Goal: Transaction & Acquisition: Purchase product/service

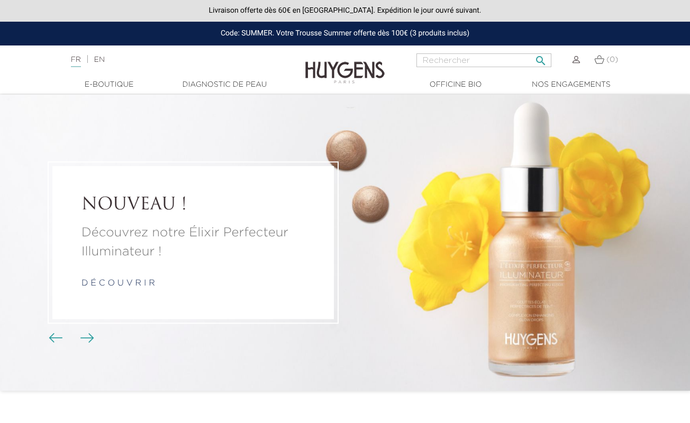
click at [456, 57] on input "Rechercher" at bounding box center [483, 60] width 135 height 14
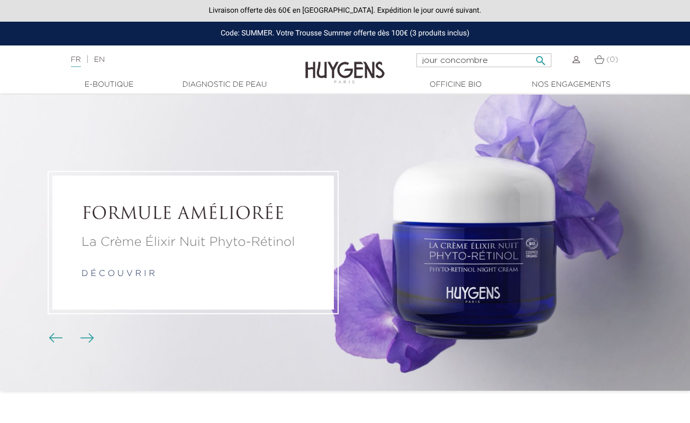
type input "jour concombre"
click at [540, 57] on button " Rechercher" at bounding box center [540, 57] width 19 height 14
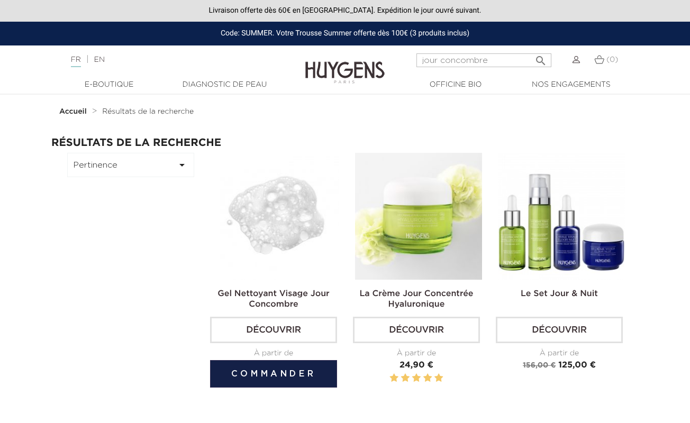
click at [287, 237] on img at bounding box center [275, 216] width 127 height 127
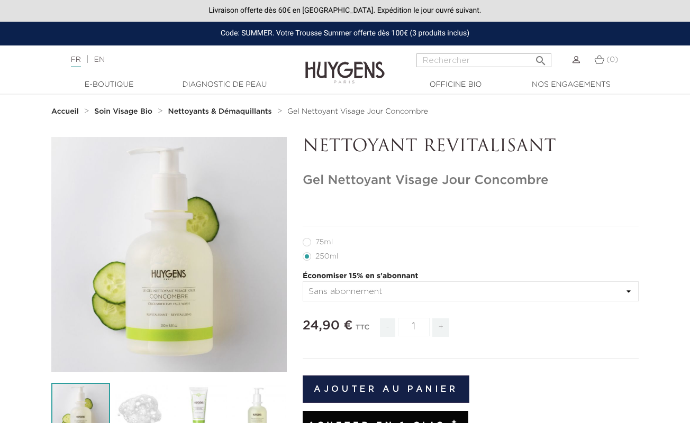
scroll to position [96, 0]
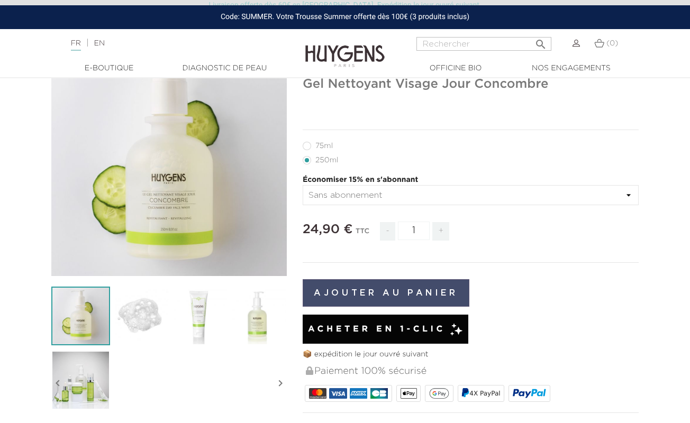
click at [385, 288] on button "Ajouter au panier" at bounding box center [386, 293] width 167 height 28
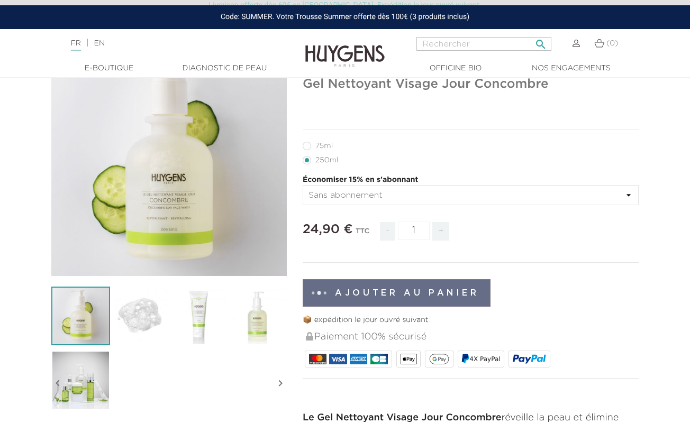
click at [445, 43] on input "Rechercher" at bounding box center [483, 44] width 135 height 14
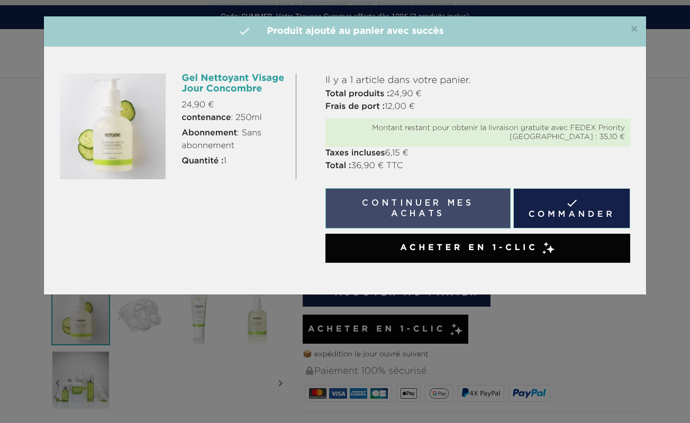
click at [430, 214] on button "Continuer mes achats" at bounding box center [417, 208] width 185 height 40
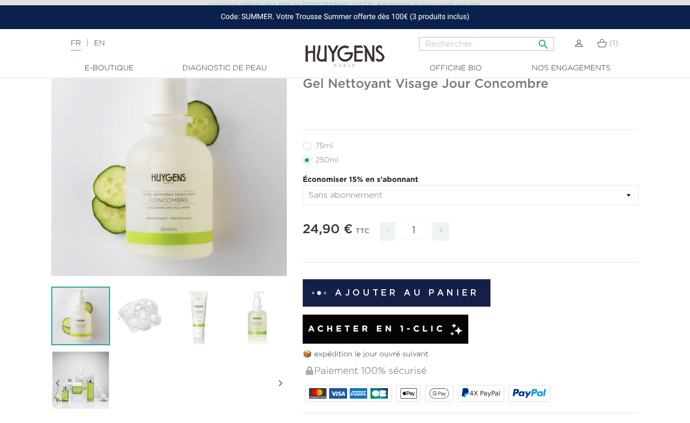
click at [444, 44] on input "Rechercher" at bounding box center [486, 44] width 135 height 14
type input "gommage visage"
click at [543, 40] on button " Rechercher" at bounding box center [543, 41] width 19 height 14
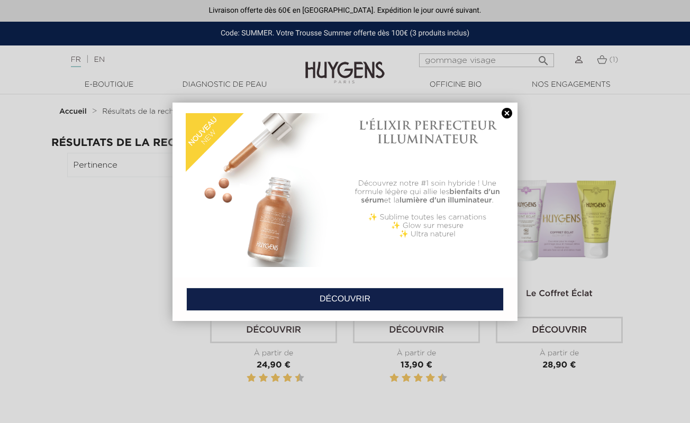
click at [504, 113] on link at bounding box center [506, 113] width 15 height 11
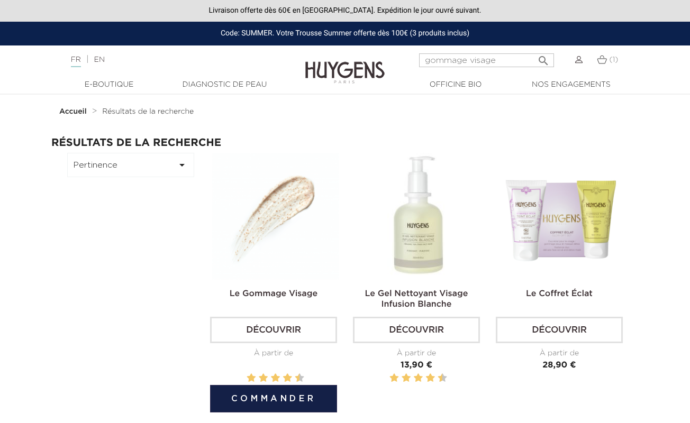
click at [290, 244] on img at bounding box center [275, 216] width 127 height 127
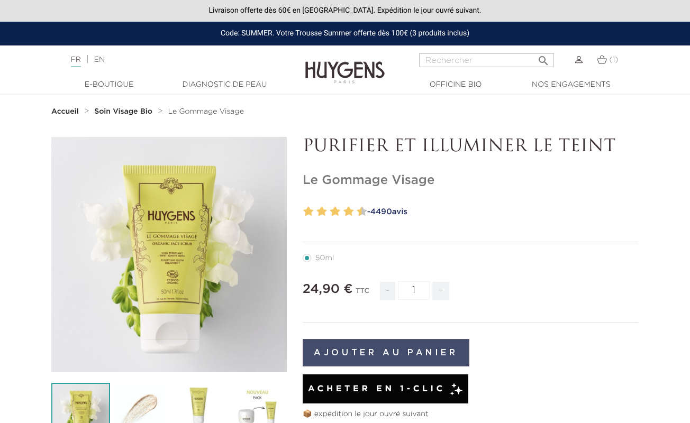
click at [418, 350] on button "Ajouter au panier" at bounding box center [386, 353] width 167 height 28
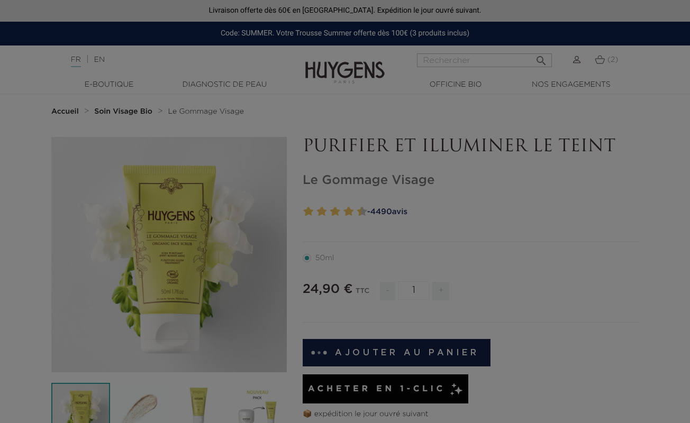
click at [479, 62] on body "Livraison offerte dès 60€ en [GEOGRAPHIC_DATA]. Expédition le jour ouvré suivan…" at bounding box center [345, 211] width 690 height 423
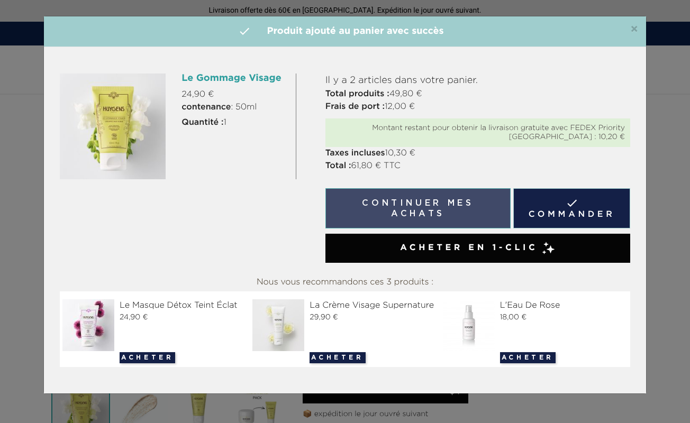
click at [403, 200] on button "Continuer mes achats" at bounding box center [417, 208] width 185 height 40
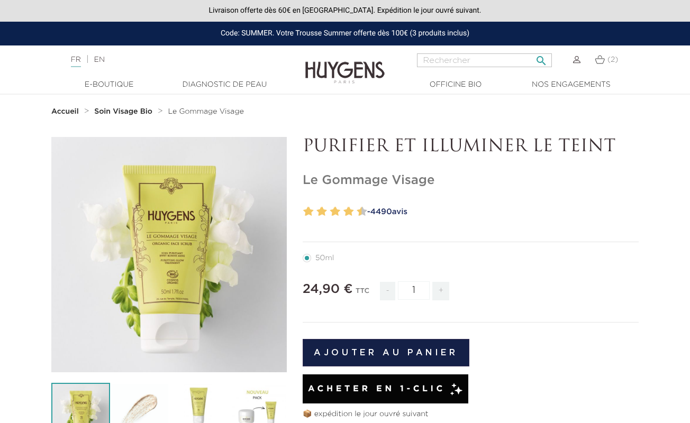
click at [447, 60] on input "Rechercher" at bounding box center [484, 60] width 135 height 14
type input "hyaluronique"
click at [541, 57] on button " Rechercher" at bounding box center [541, 57] width 19 height 14
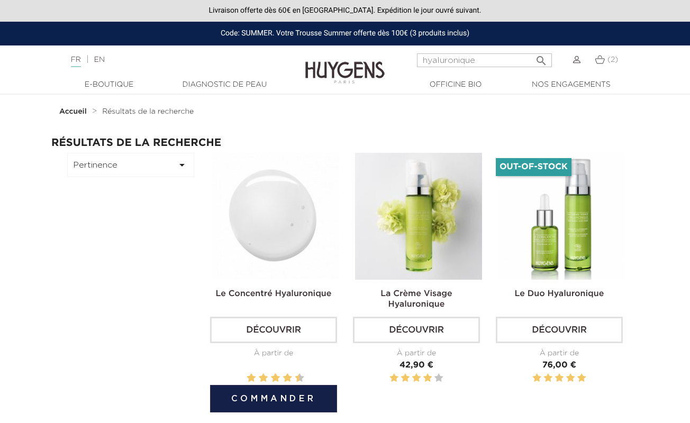
click at [310, 334] on link "Découvrir" at bounding box center [273, 330] width 127 height 26
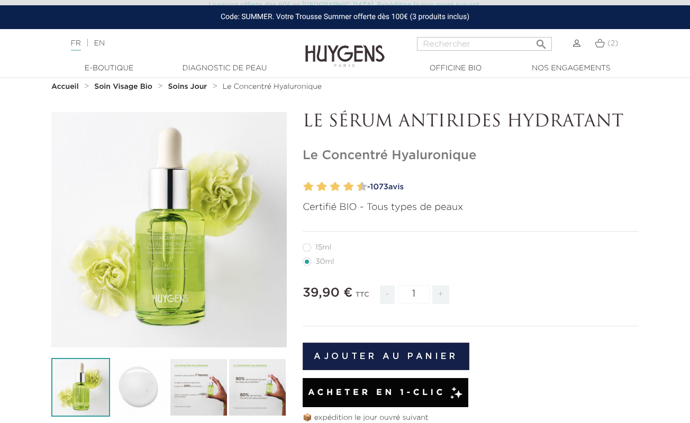
scroll to position [39, 0]
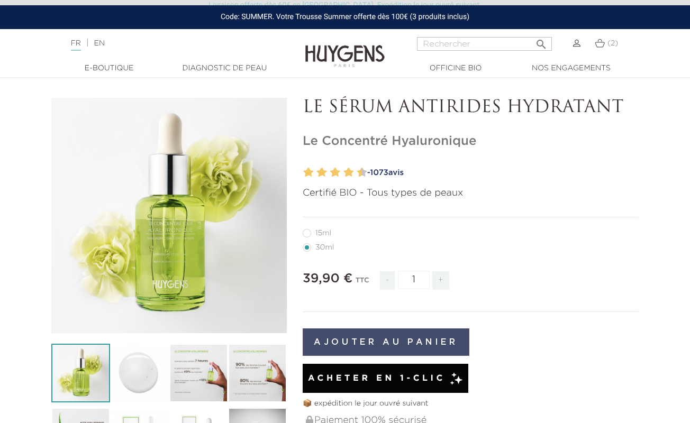
click at [397, 343] on button "Ajouter au panier" at bounding box center [386, 343] width 167 height 28
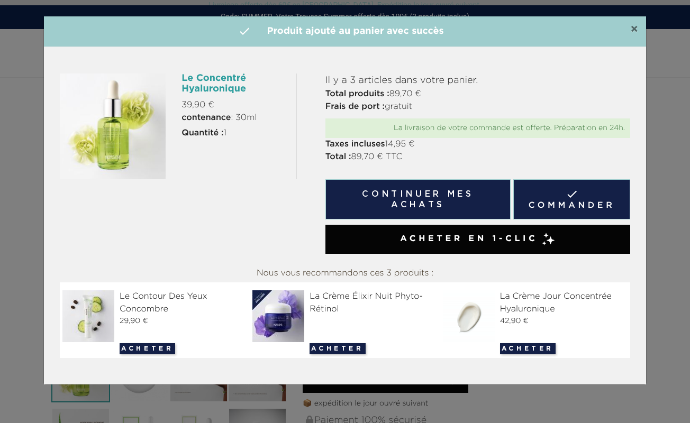
click at [635, 25] on span "×" at bounding box center [634, 29] width 8 height 13
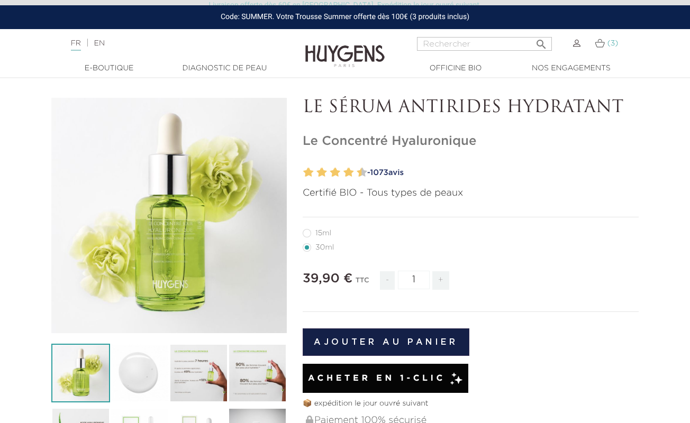
click at [604, 43] on link "(3)" at bounding box center [606, 43] width 23 height 8
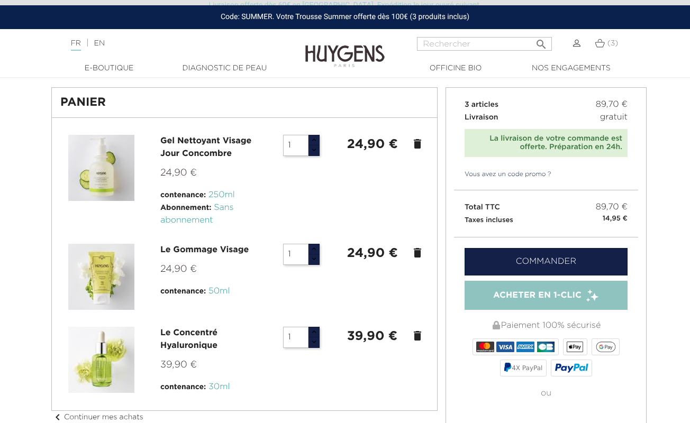
click at [366, 51] on img at bounding box center [344, 48] width 79 height 41
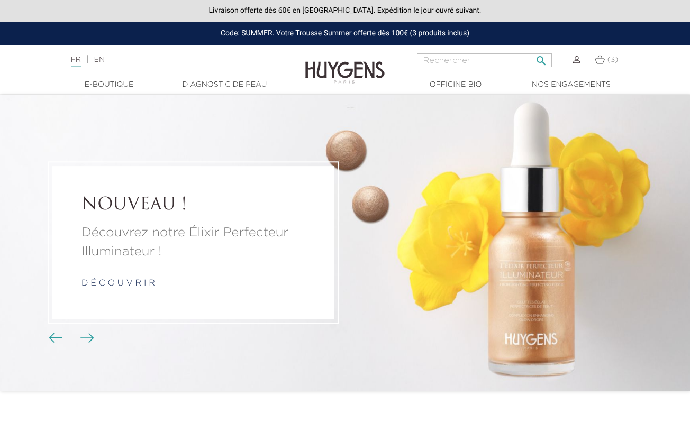
click at [452, 53] on input "Rechercher" at bounding box center [484, 60] width 135 height 14
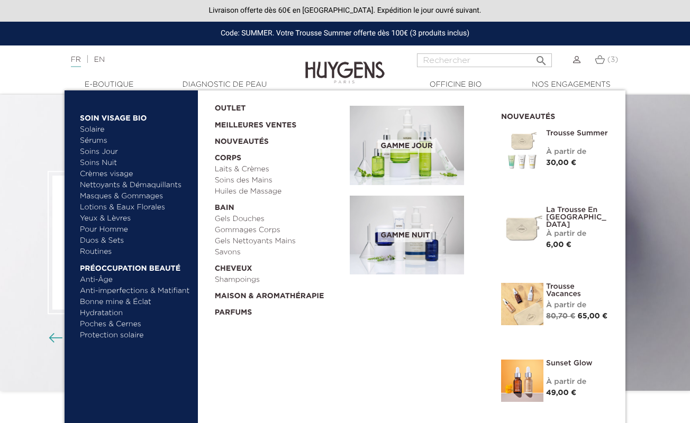
click at [112, 232] on link "Pour Homme" at bounding box center [135, 229] width 111 height 11
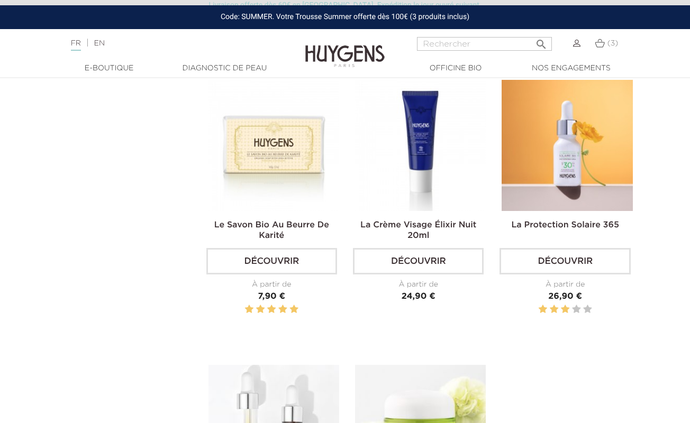
scroll to position [1148, 0]
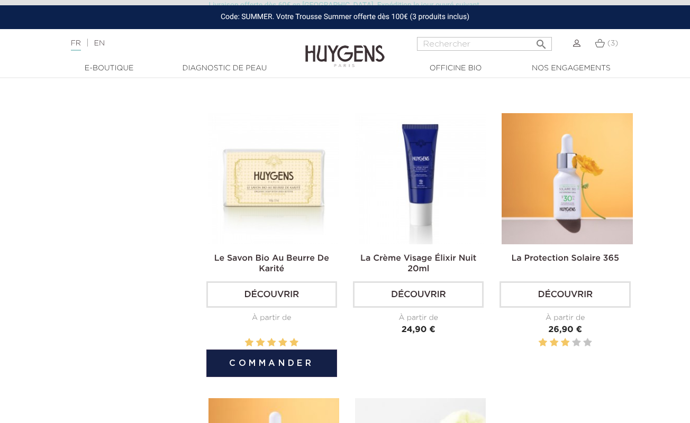
click at [270, 240] on img at bounding box center [273, 178] width 131 height 131
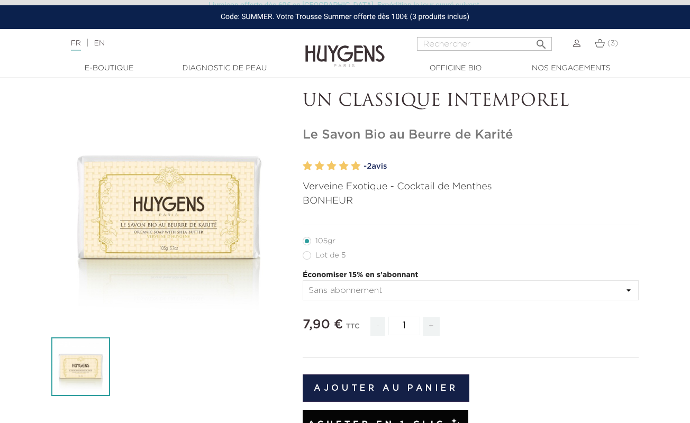
click at [307, 255] on label63"] "Lot de 5" at bounding box center [331, 255] width 56 height 8
radio input "true"
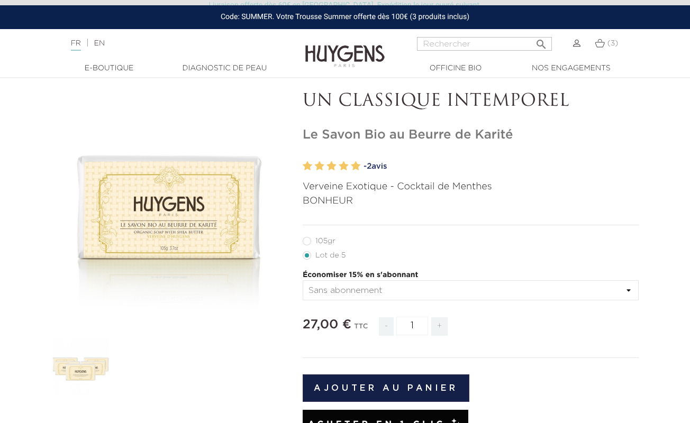
click at [309, 243] on label53"] "105gr" at bounding box center [326, 241] width 46 height 8
radio input "true"
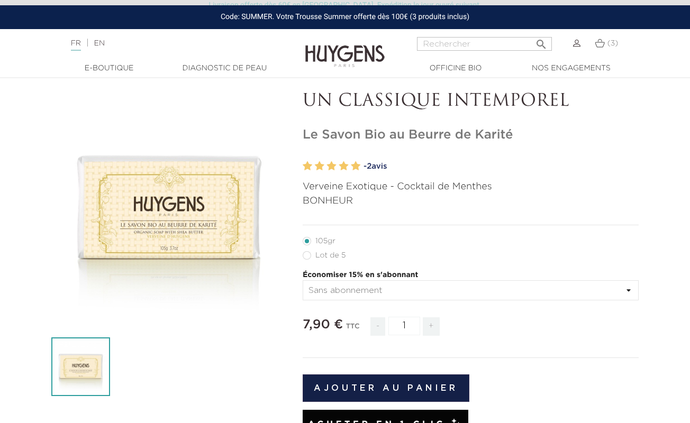
click at [307, 257] on label63"] "Lot de 5" at bounding box center [331, 255] width 56 height 8
radio input "true"
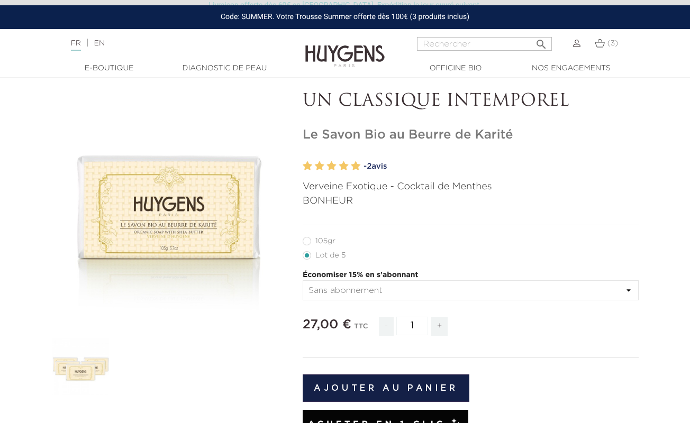
click at [308, 241] on label53"] "105gr" at bounding box center [326, 241] width 46 height 8
radio input "true"
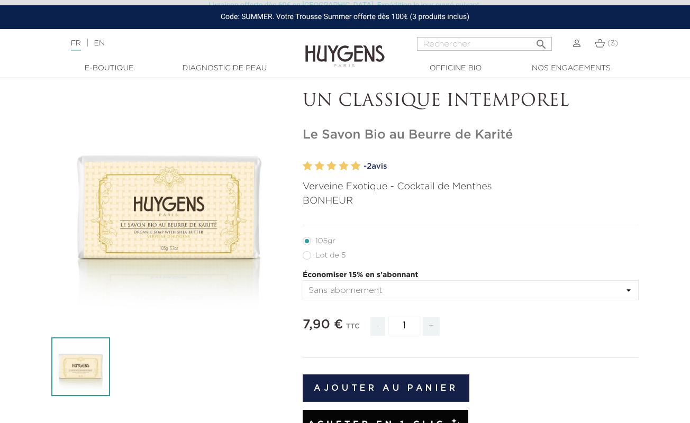
click at [310, 255] on label63"] "Lot de 5" at bounding box center [331, 255] width 56 height 8
radio input "true"
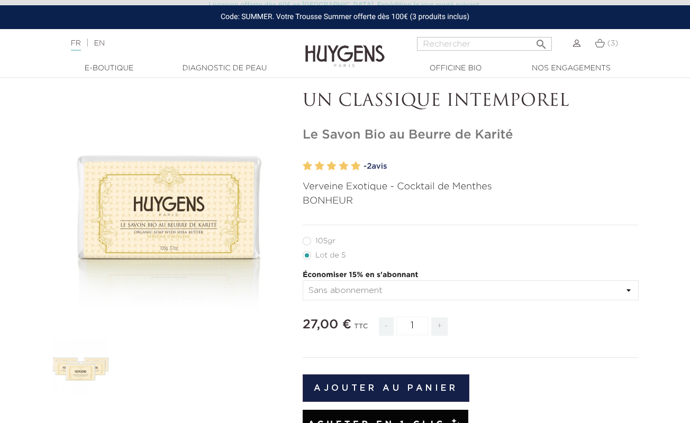
click at [313, 238] on label53"] "105gr" at bounding box center [326, 241] width 46 height 8
radio input "true"
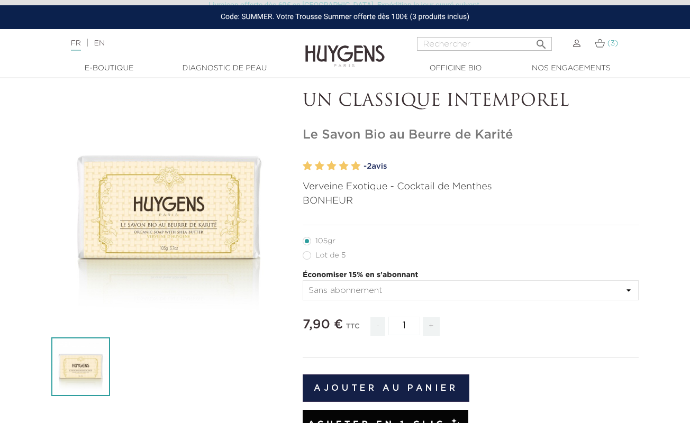
click at [604, 44] on link "(3)" at bounding box center [606, 43] width 23 height 8
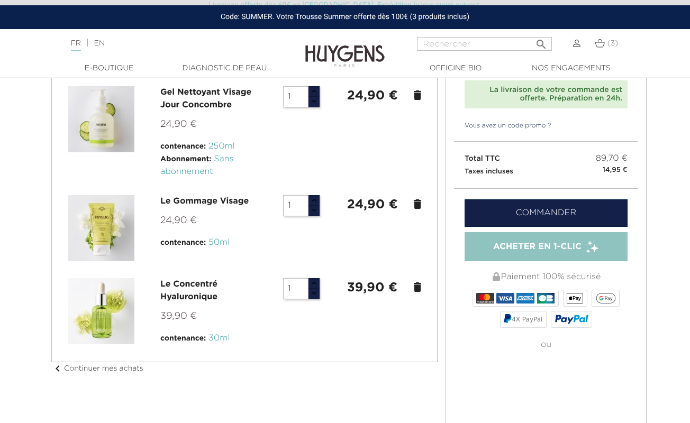
click at [539, 248] on span "Acheter en 1-clic" at bounding box center [537, 247] width 88 height 13
